Goal: Task Accomplishment & Management: Complete application form

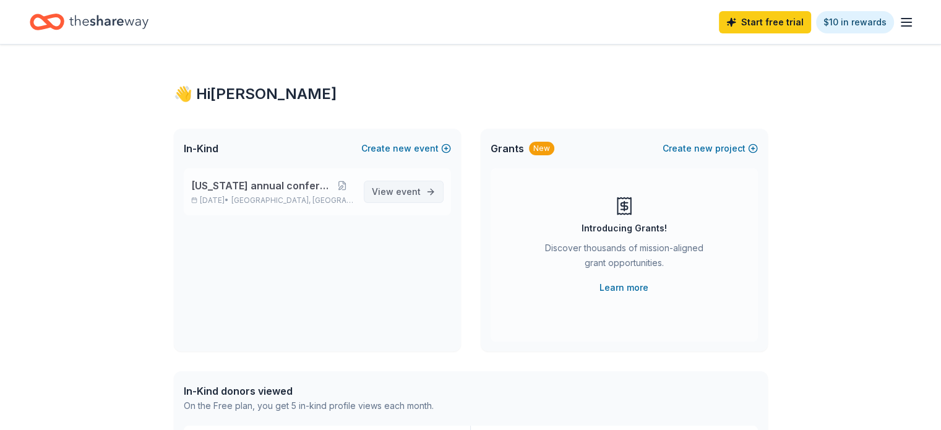
click at [388, 185] on span "View event" at bounding box center [396, 191] width 49 height 15
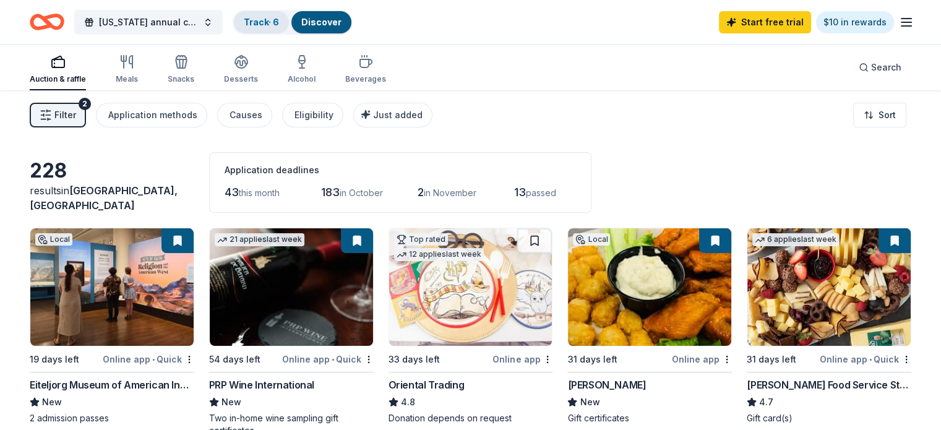
click at [279, 22] on link "Track · 6" at bounding box center [261, 22] width 35 height 11
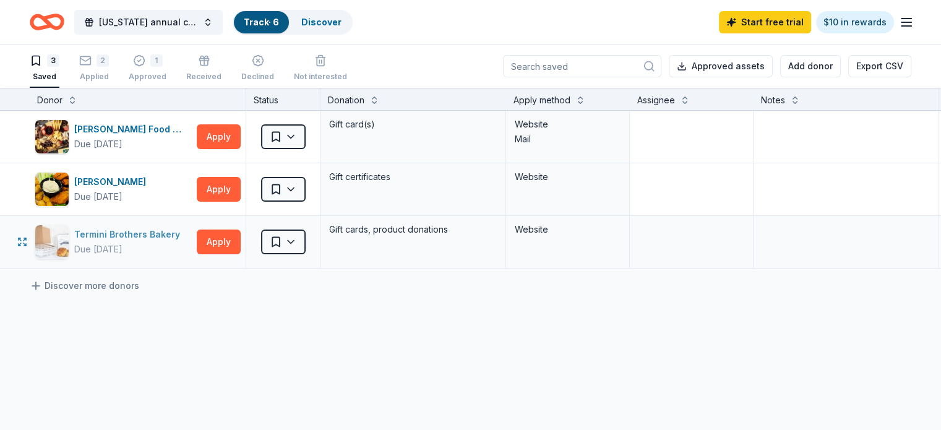
click at [158, 231] on div "Termini Brothers Bakery" at bounding box center [129, 234] width 111 height 15
click at [57, 294] on div "Discover more donors" at bounding box center [484, 286] width 969 height 35
click at [42, 280] on icon at bounding box center [36, 286] width 12 height 12
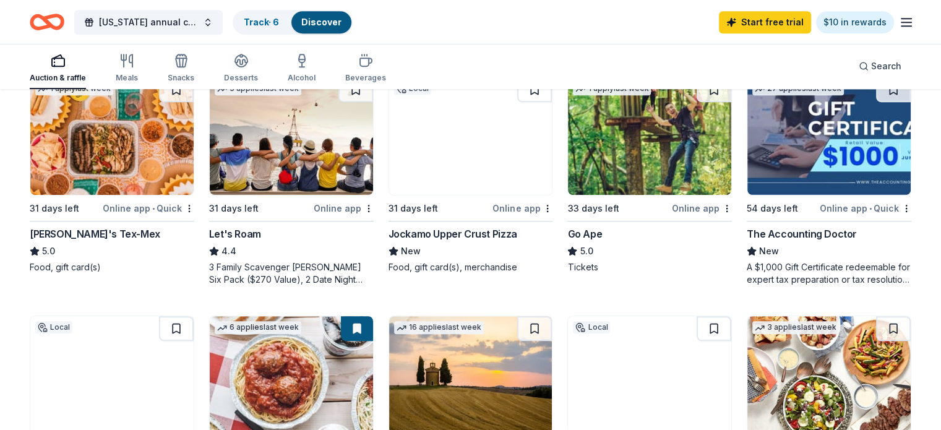
scroll to position [633, 0]
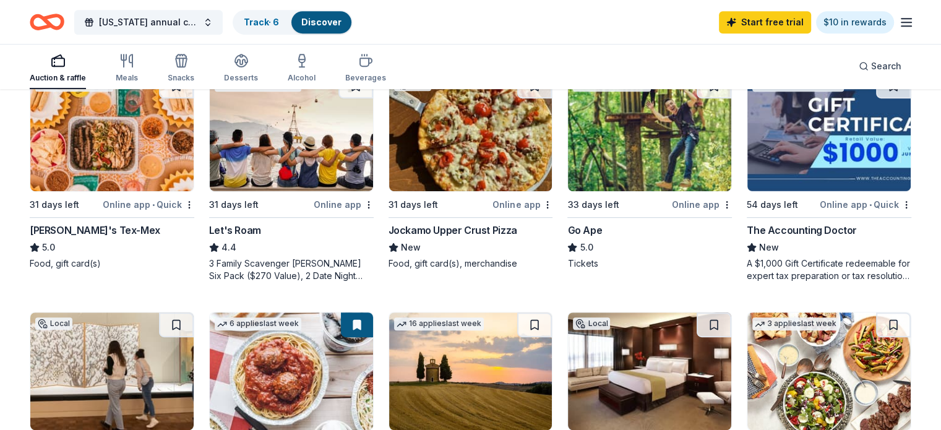
click at [459, 227] on div "Jockamo Upper Crust Pizza" at bounding box center [453, 230] width 129 height 15
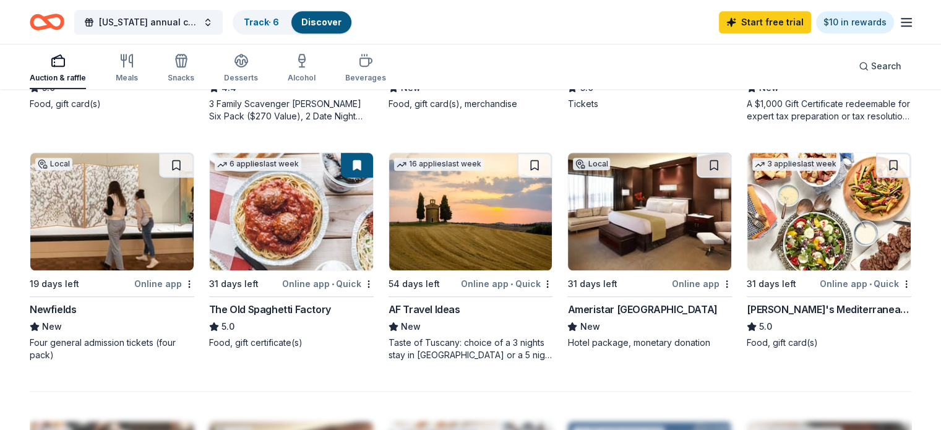
scroll to position [819, 0]
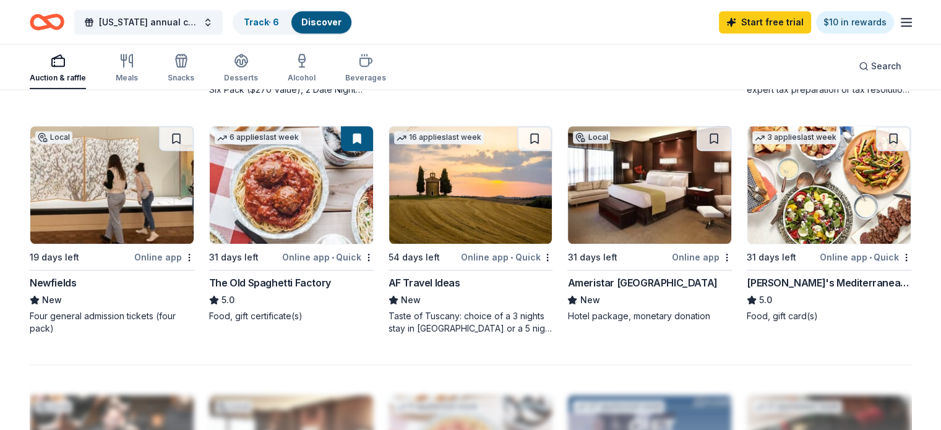
click at [295, 222] on img at bounding box center [291, 185] width 163 height 118
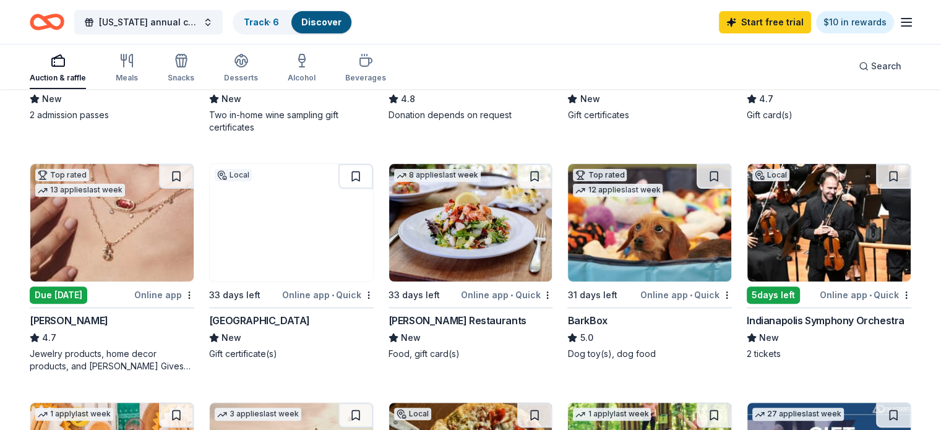
scroll to position [305, 0]
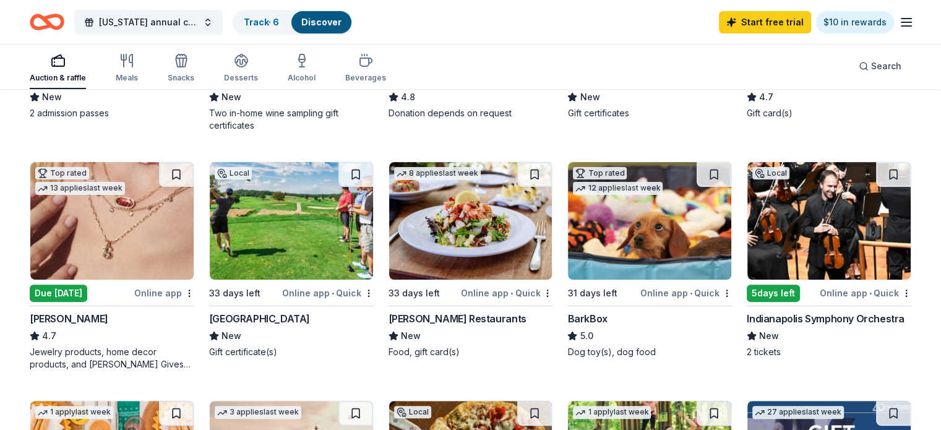
click at [317, 204] on img at bounding box center [291, 221] width 163 height 118
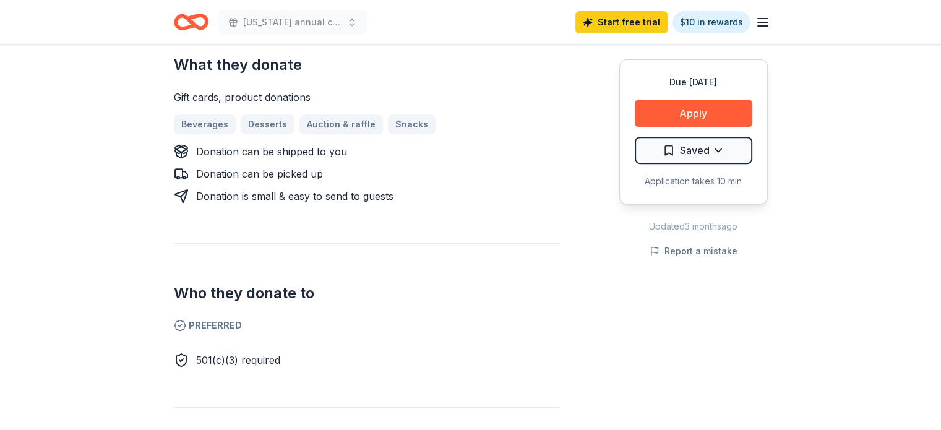
scroll to position [498, 0]
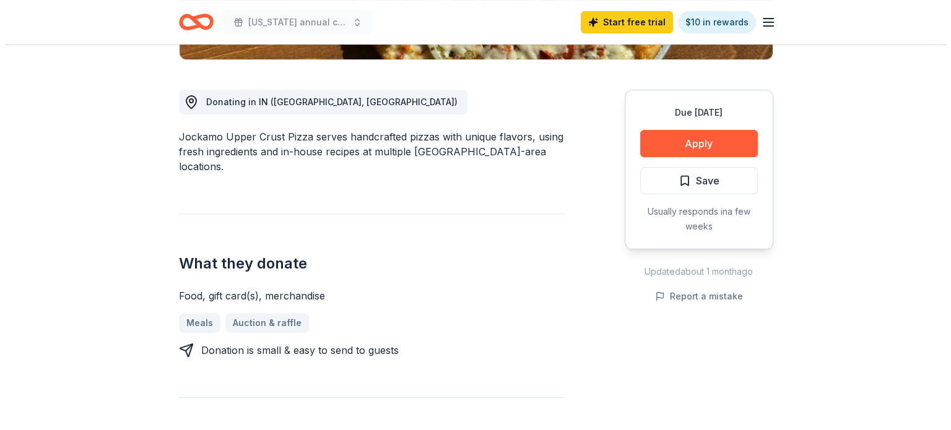
scroll to position [314, 0]
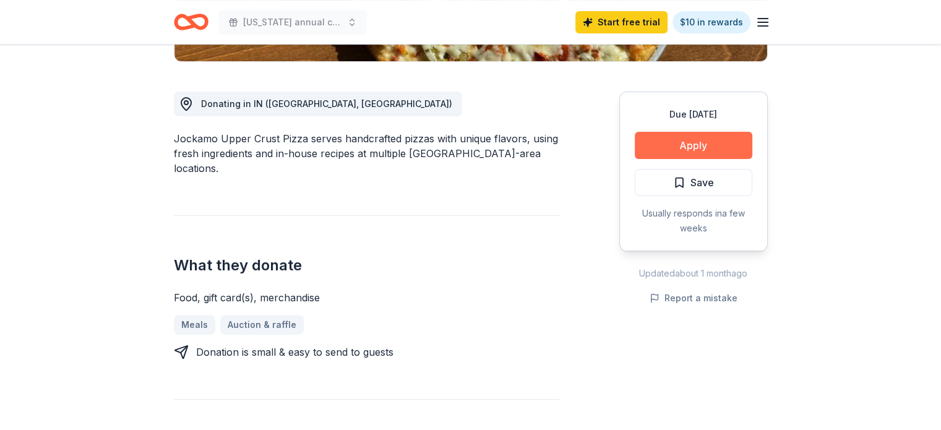
click at [686, 147] on button "Apply" at bounding box center [694, 145] width 118 height 27
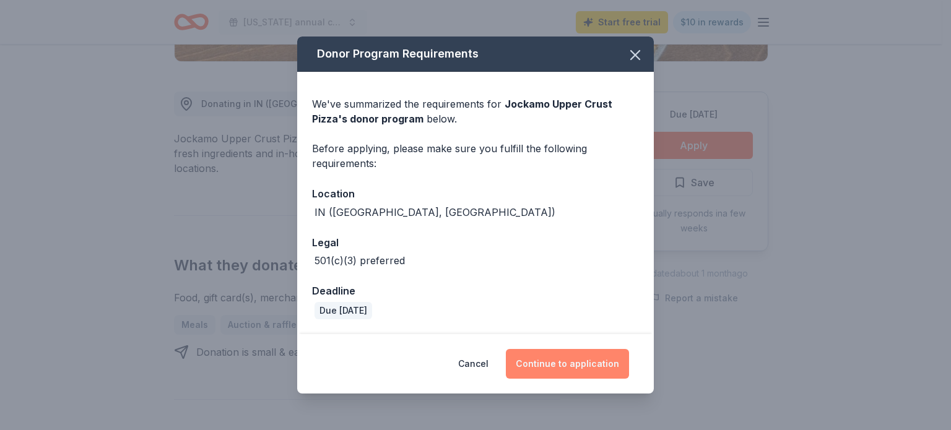
click at [569, 366] on button "Continue to application" at bounding box center [567, 364] width 123 height 30
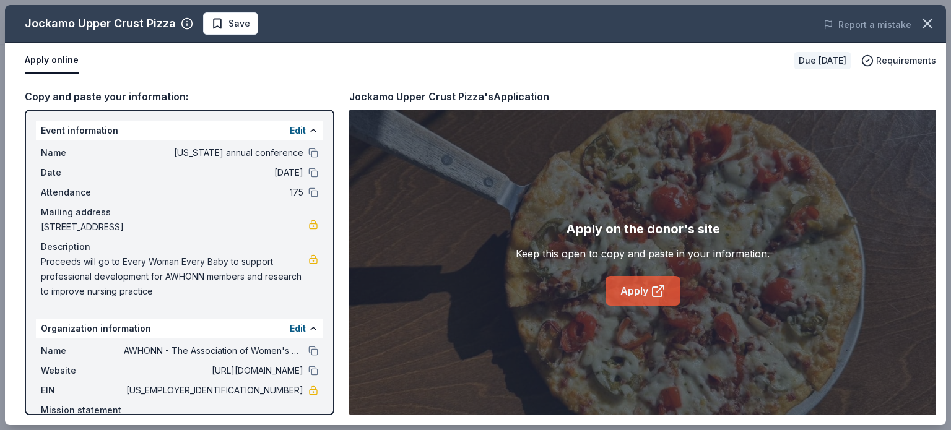
click at [644, 283] on link "Apply" at bounding box center [642, 291] width 75 height 30
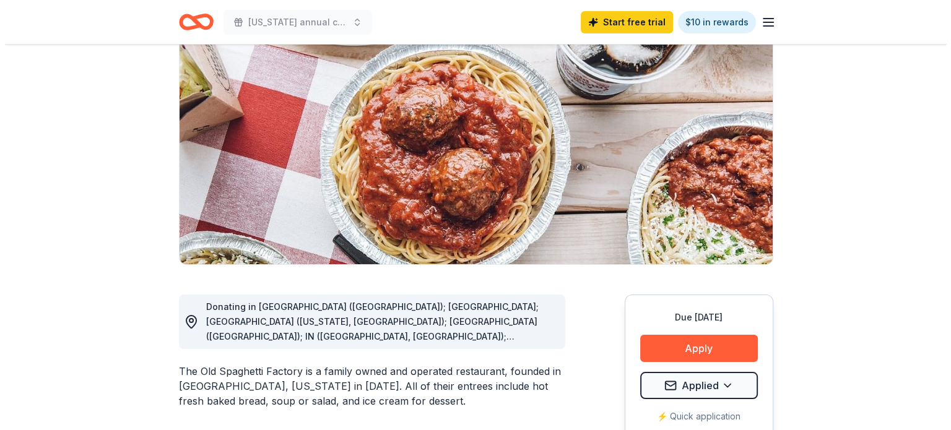
scroll to position [225, 0]
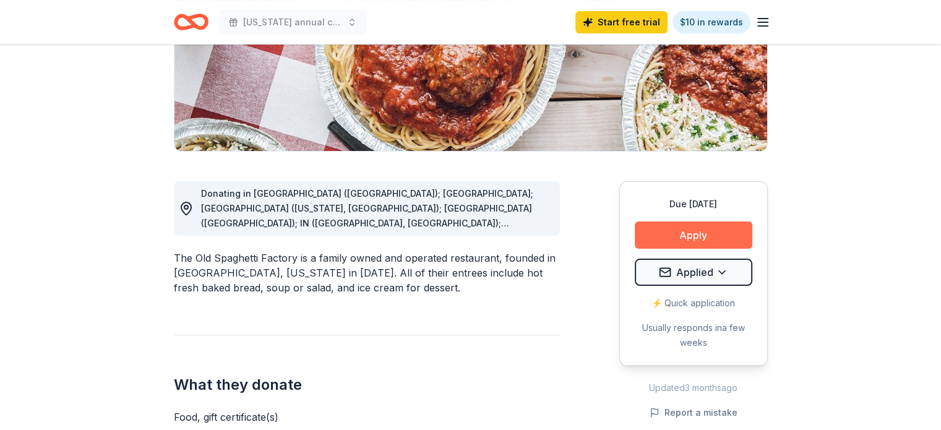
click at [689, 231] on button "Apply" at bounding box center [694, 235] width 118 height 27
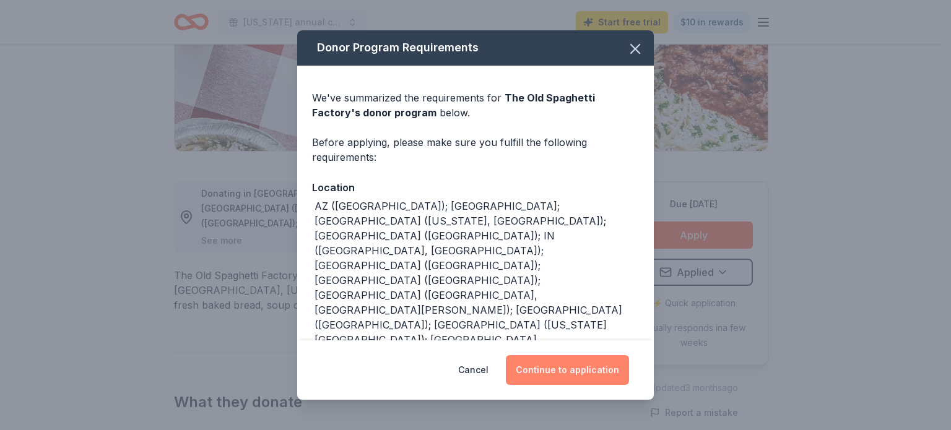
click at [574, 375] on button "Continue to application" at bounding box center [567, 370] width 123 height 30
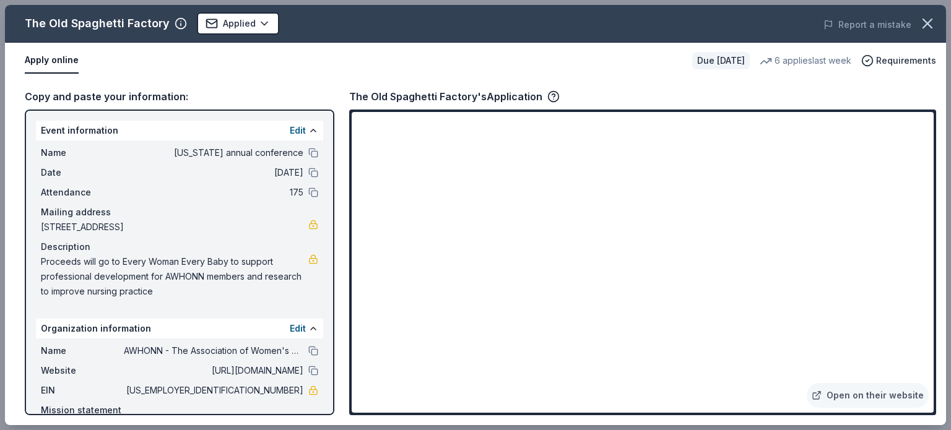
click at [941, 202] on div "Copy and paste your information: Event information Edit Name Indiana annual con…" at bounding box center [475, 252] width 941 height 347
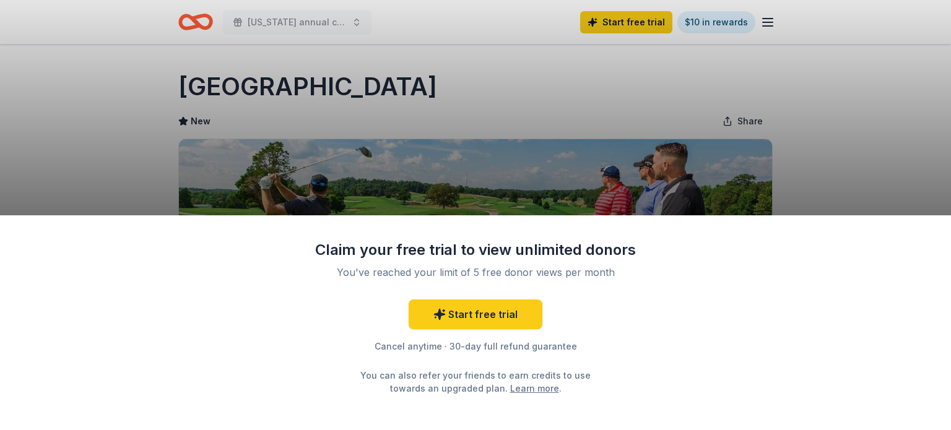
click at [589, 151] on div "Claim your free trial to view unlimited donors You've reached your limit of 5 f…" at bounding box center [475, 215] width 951 height 430
